Goal: Information Seeking & Learning: Check status

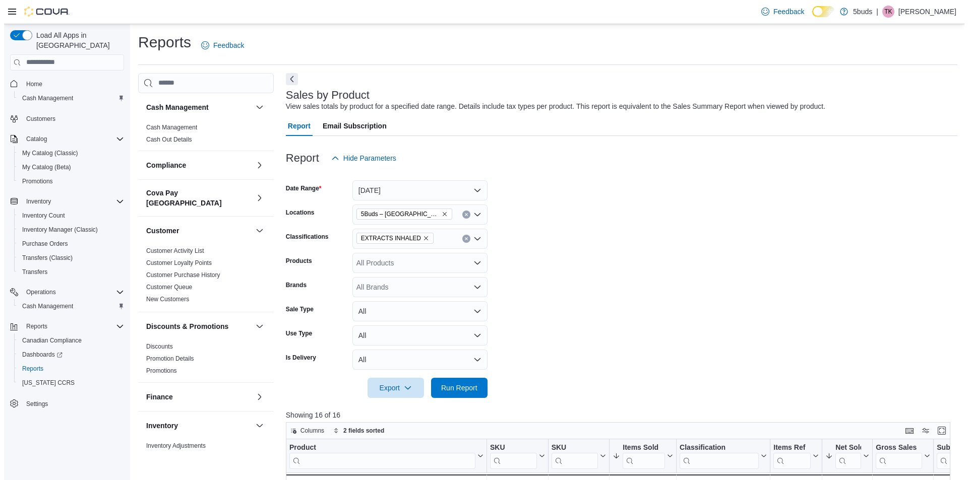
scroll to position [601, 0]
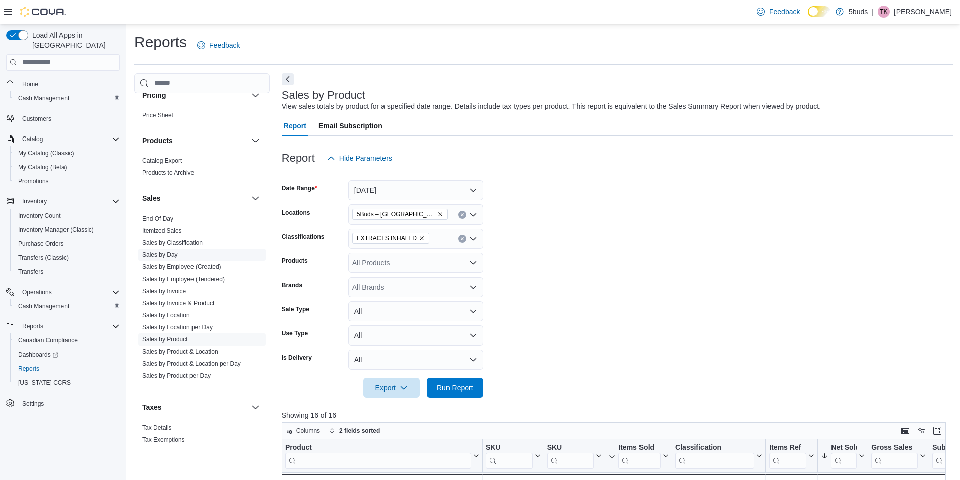
click at [176, 251] on link "Sales by Day" at bounding box center [160, 254] width 36 height 7
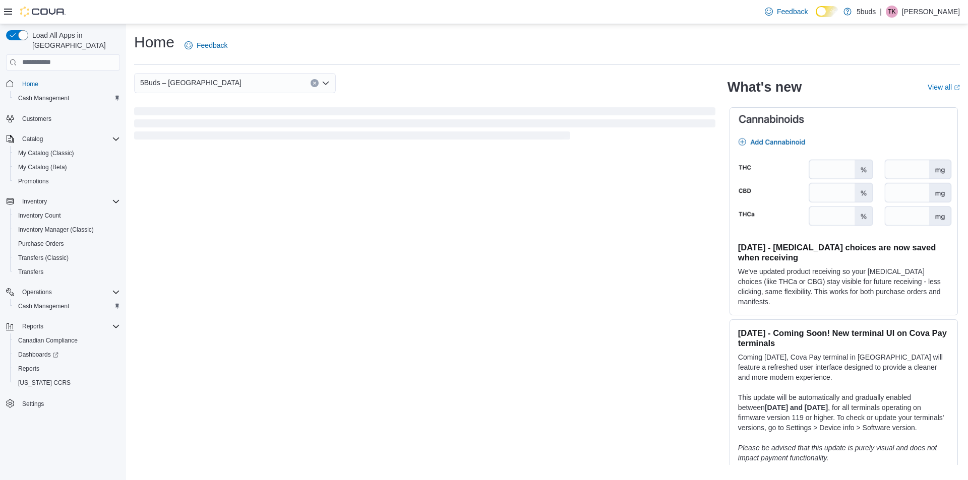
click at [895, 10] on span "TK" at bounding box center [891, 12] width 8 height 12
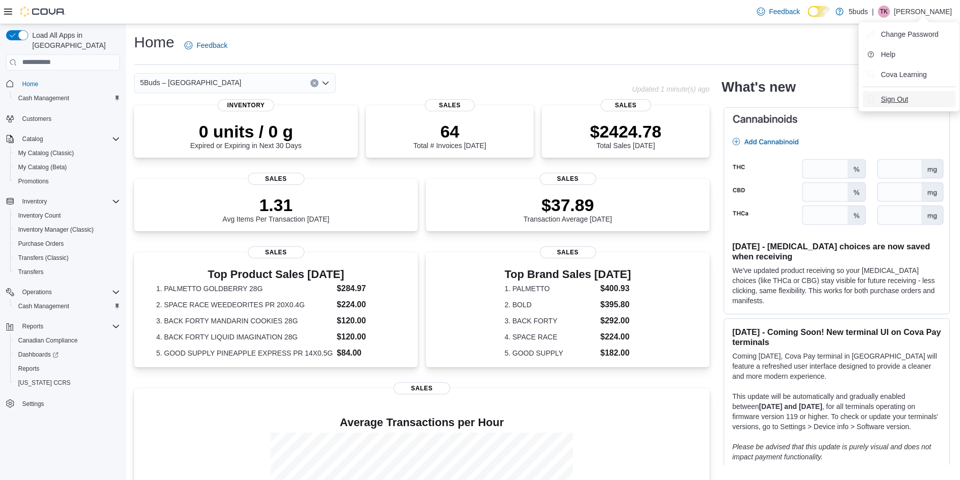
click at [887, 97] on span "Sign Out" at bounding box center [894, 99] width 27 height 10
